Goal: Transaction & Acquisition: Purchase product/service

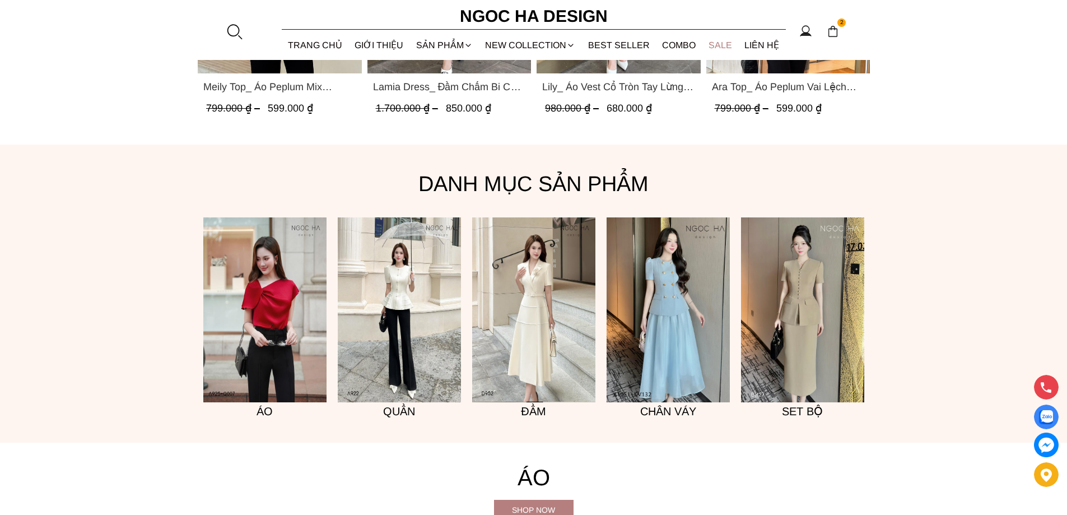
click at [725, 45] on link "SALE" at bounding box center [720, 45] width 36 height 30
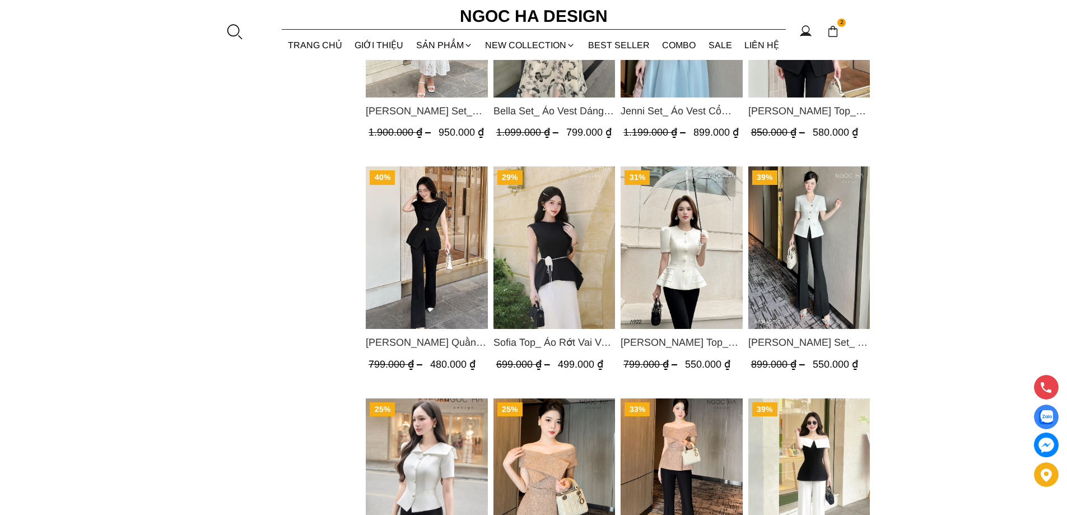
scroll to position [1400, 0]
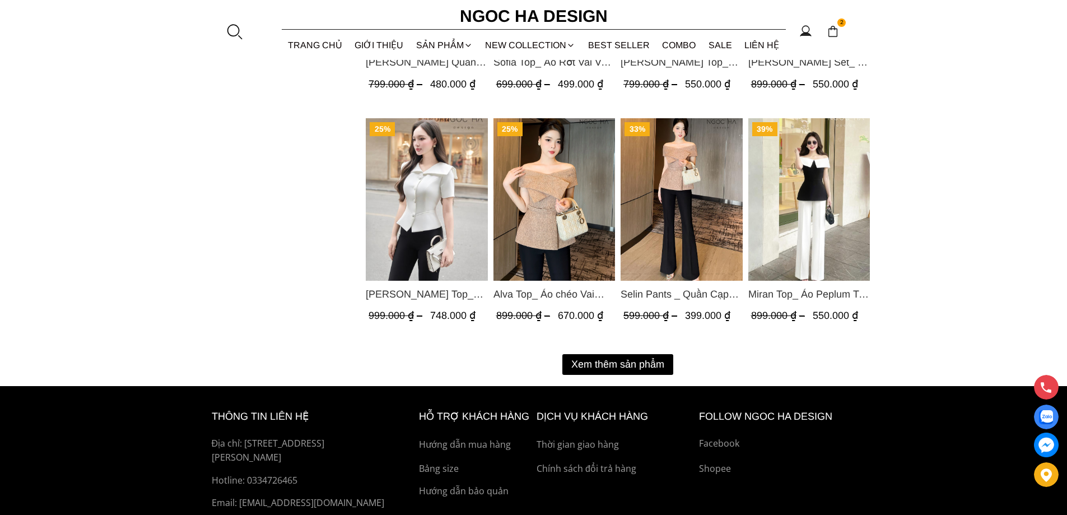
click at [600, 364] on button "Xem thêm sản phẩm" at bounding box center [617, 364] width 111 height 21
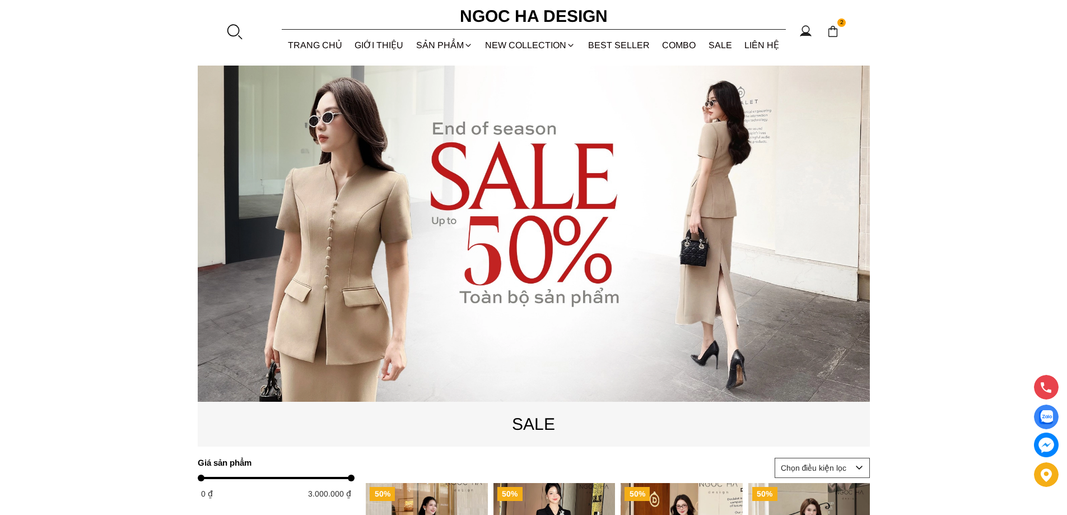
scroll to position [0, 0]
